Goal: Find specific page/section: Find specific page/section

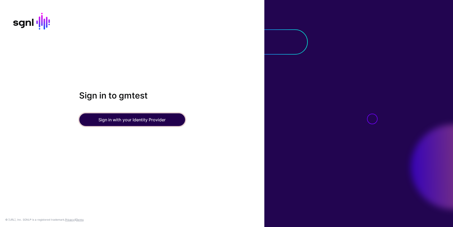
click at [121, 118] on button "Sign in with your Identity Provider" at bounding box center [132, 119] width 106 height 13
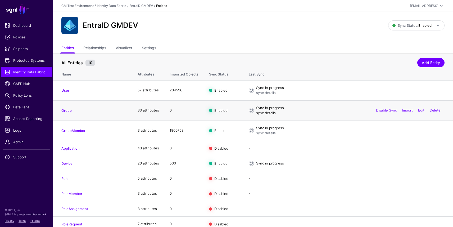
click at [267, 112] on link "sync details" at bounding box center [266, 113] width 20 height 4
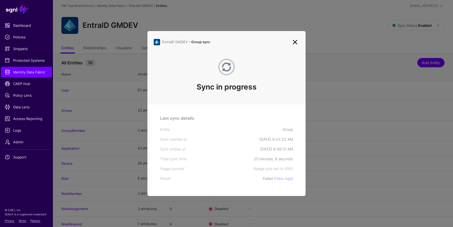
click at [295, 42] on link at bounding box center [295, 42] width 8 height 8
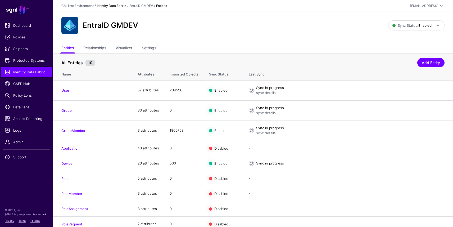
click at [110, 5] on link "Identity Data Fabric" at bounding box center [111, 6] width 29 height 4
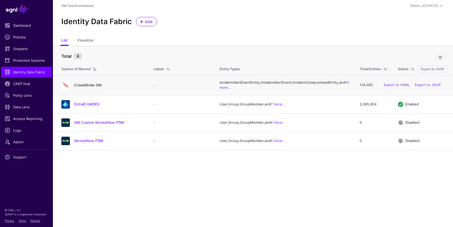
click at [88, 87] on link "CrowdStrike GM" at bounding box center [88, 85] width 28 height 4
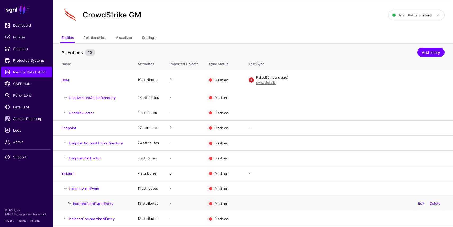
scroll to position [10, 0]
